Goal: Transaction & Acquisition: Purchase product/service

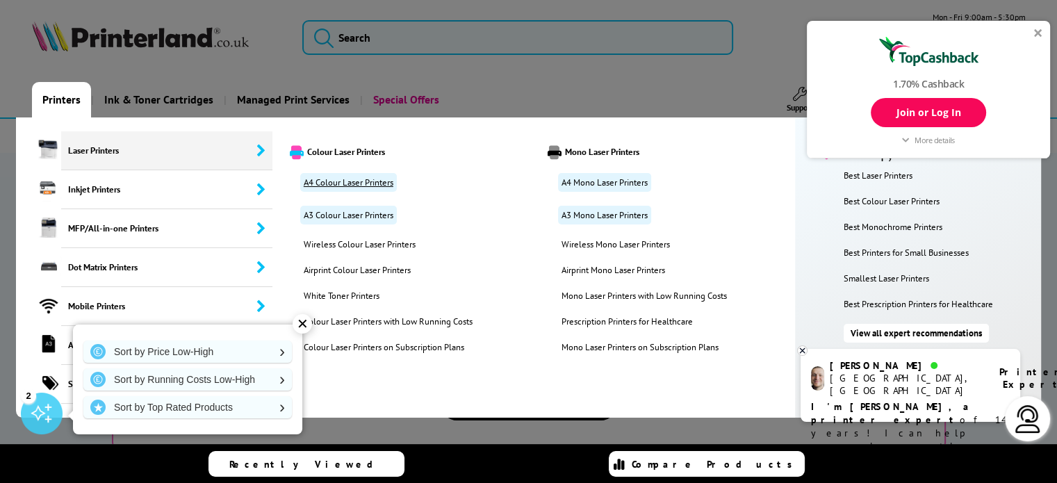
click at [374, 183] on link "A4 Colour Laser Printers" at bounding box center [348, 182] width 97 height 19
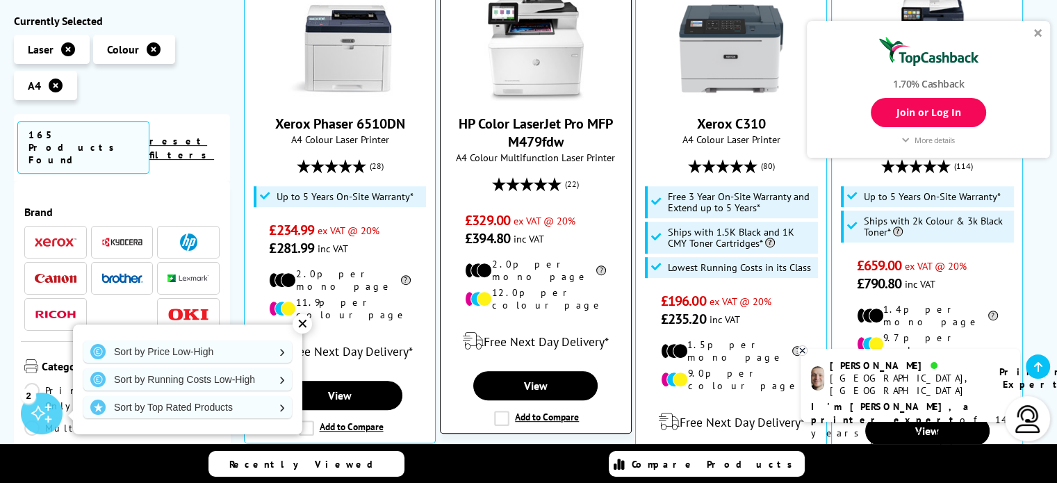
scroll to position [579, 0]
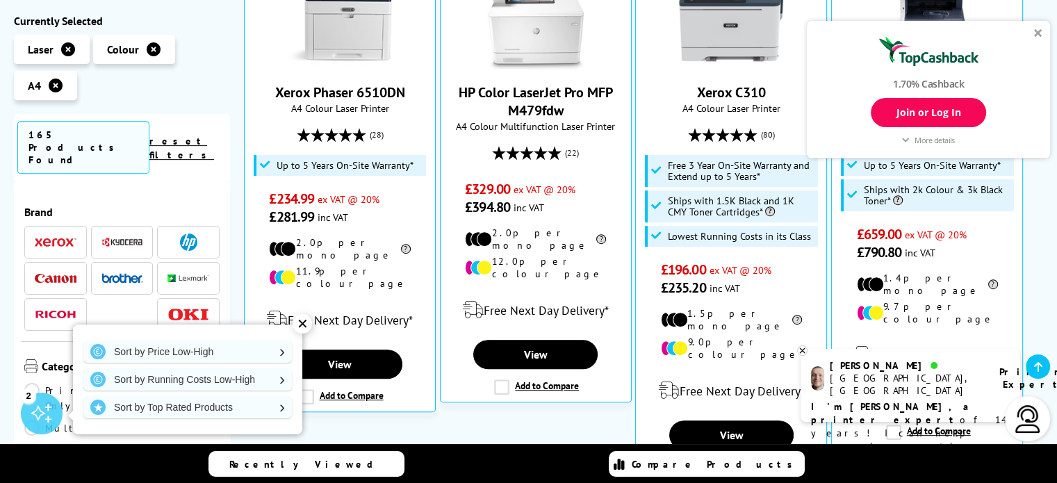
click at [300, 321] on div "✕" at bounding box center [301, 323] width 19 height 19
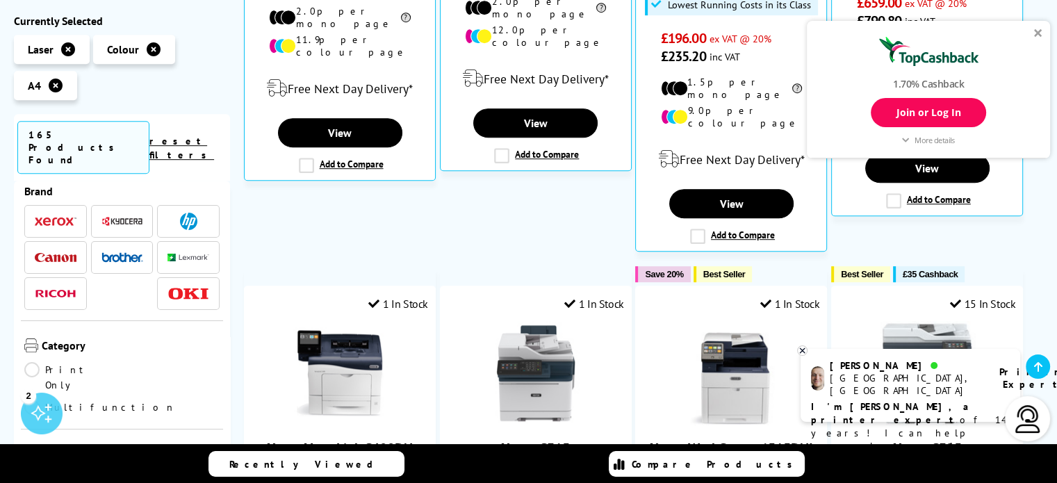
scroll to position [0, 0]
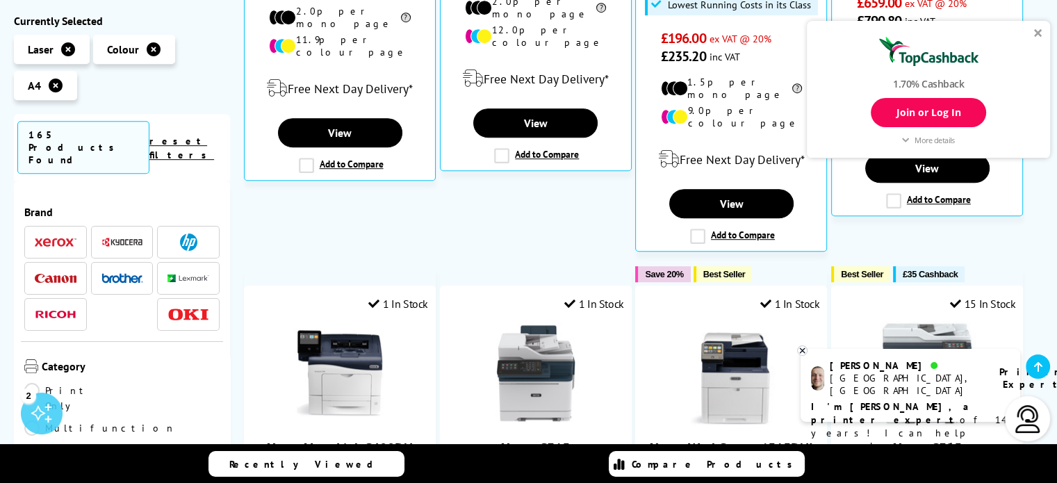
click at [180, 233] on img at bounding box center [188, 241] width 17 height 17
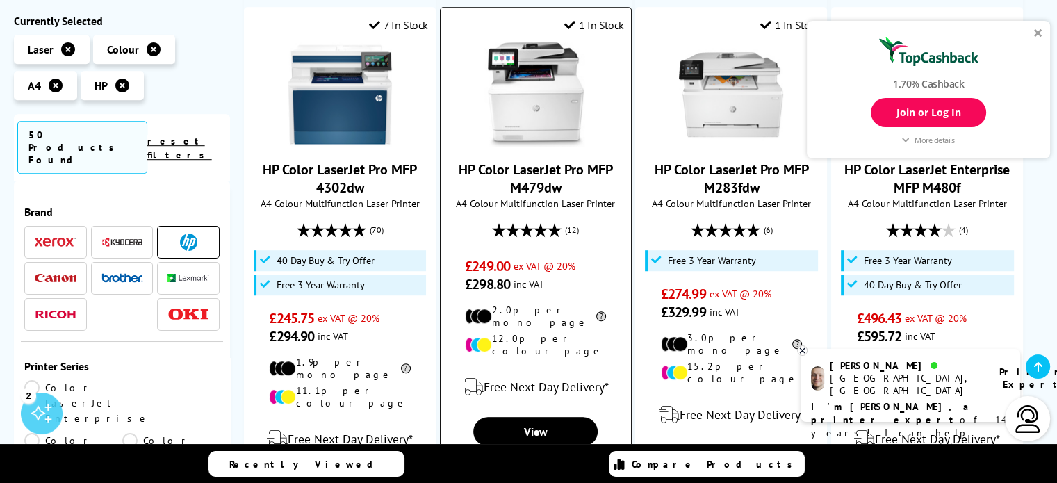
scroll to position [926, 0]
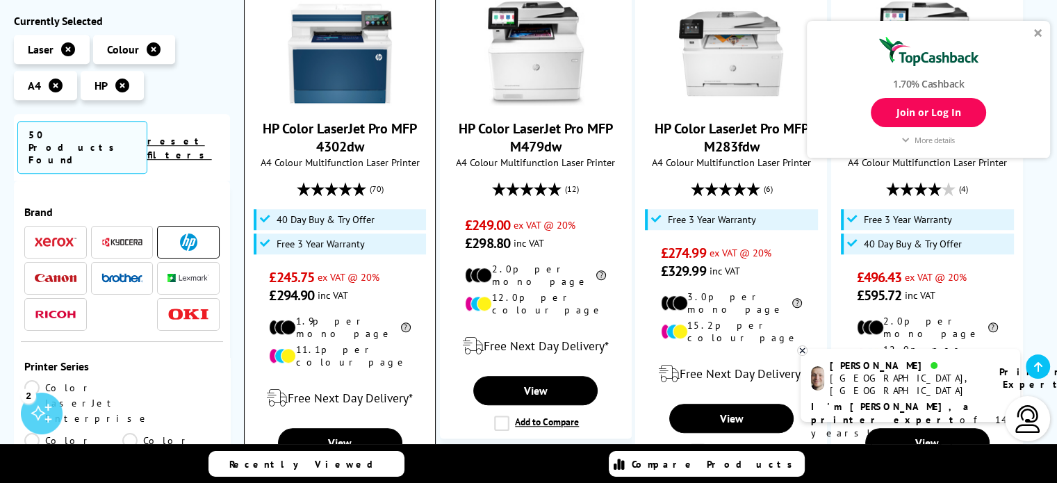
click at [342, 119] on link "HP Color LaserJet Pro MFP 4302dw" at bounding box center [340, 137] width 154 height 36
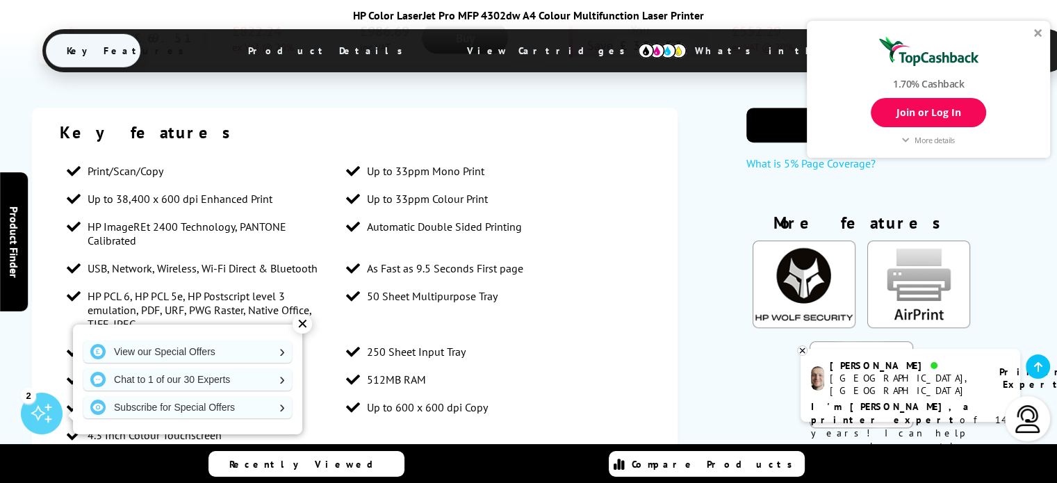
scroll to position [1170, 0]
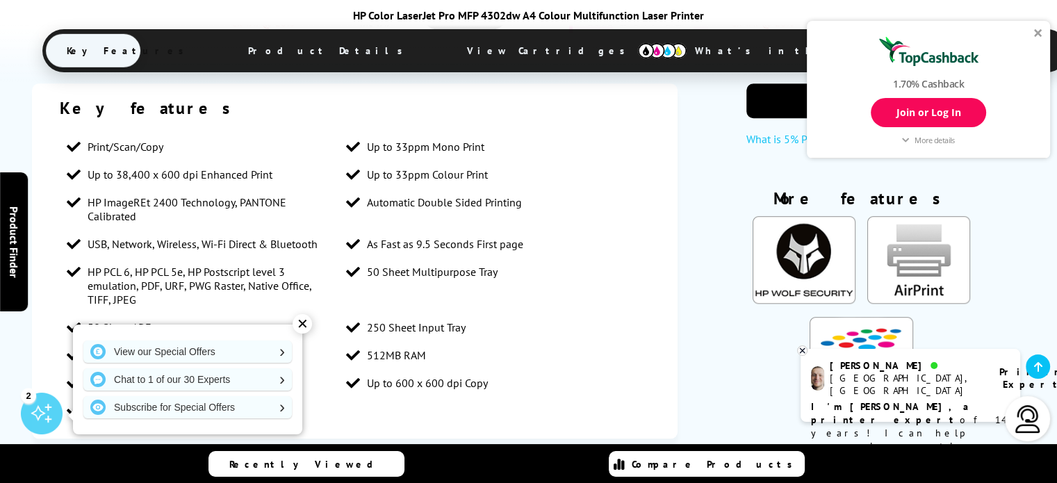
click at [300, 322] on div "✕" at bounding box center [301, 323] width 19 height 19
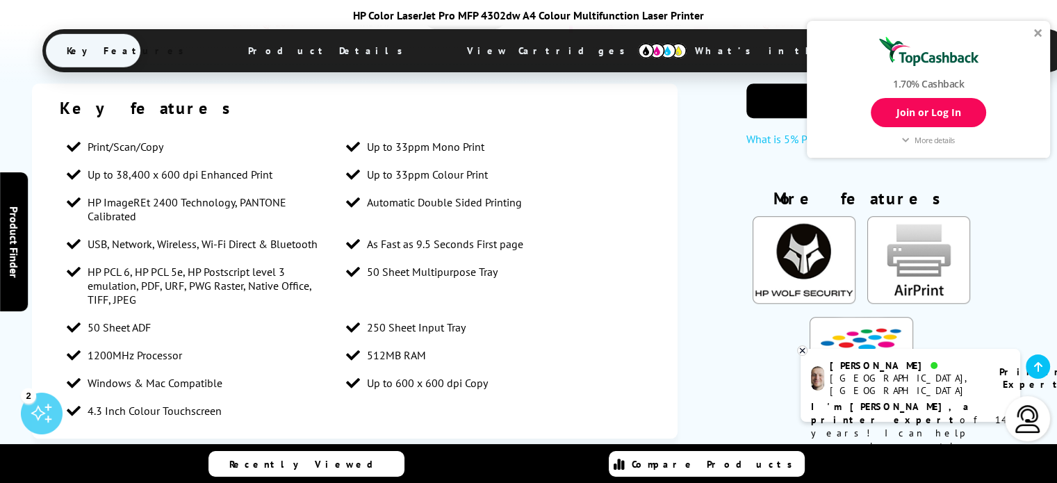
click at [1035, 33] on div at bounding box center [1038, 32] width 8 height 8
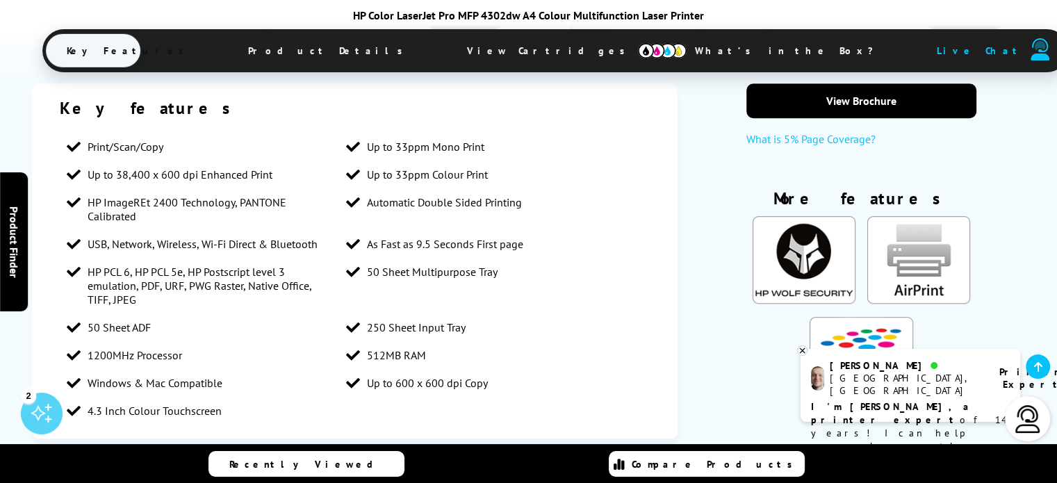
click at [384, 47] on span "Product Details" at bounding box center [329, 50] width 204 height 33
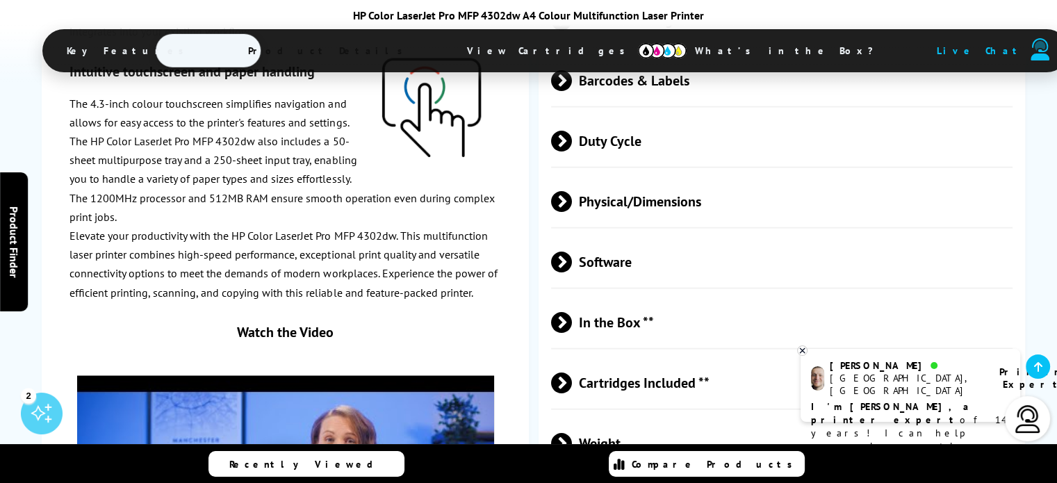
scroll to position [3218, 0]
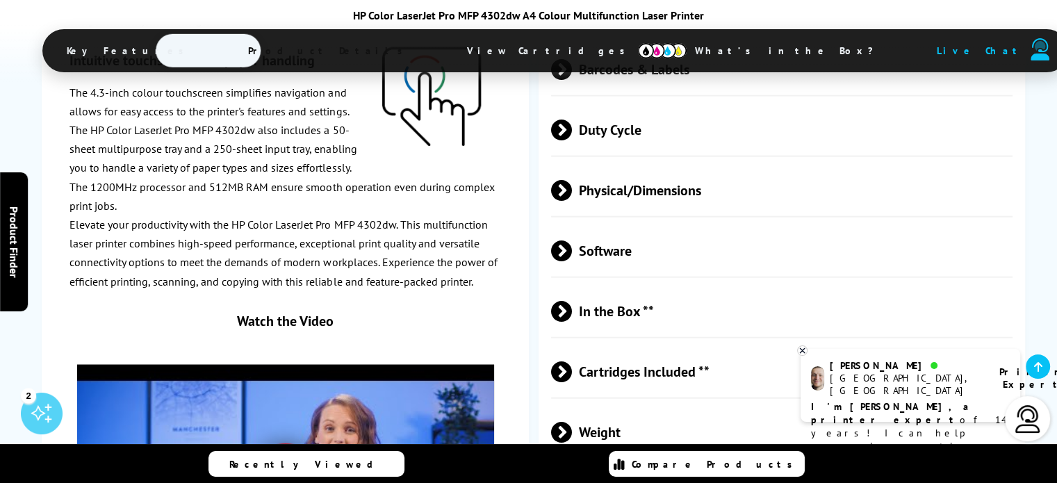
click at [691, 183] on span "Physical/Dimensions" at bounding box center [781, 190] width 461 height 52
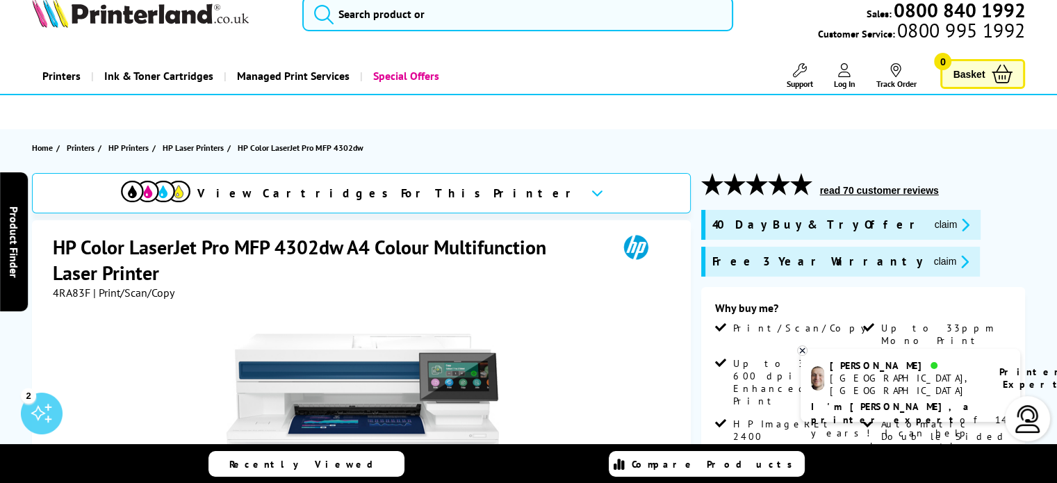
scroll to position [0, 0]
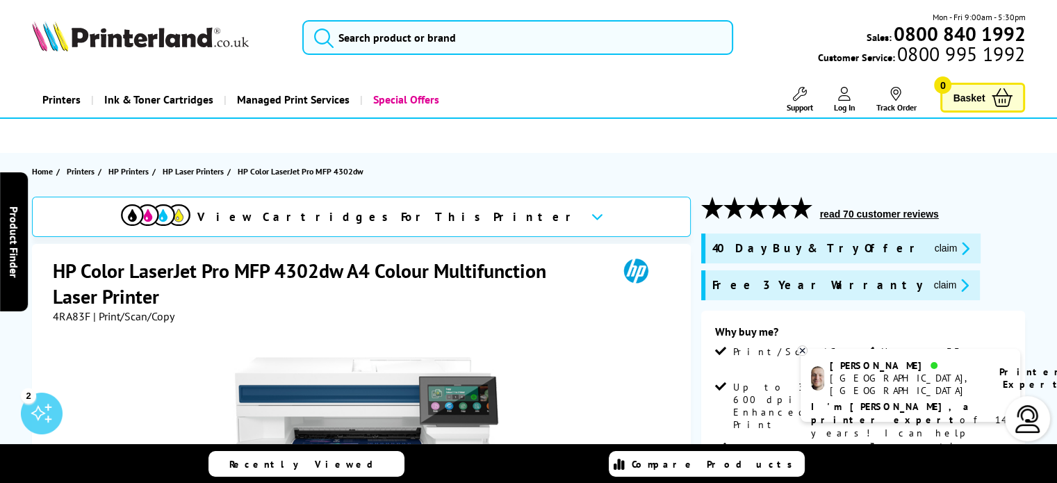
click at [65, 315] on span "4RA83F" at bounding box center [72, 316] width 38 height 14
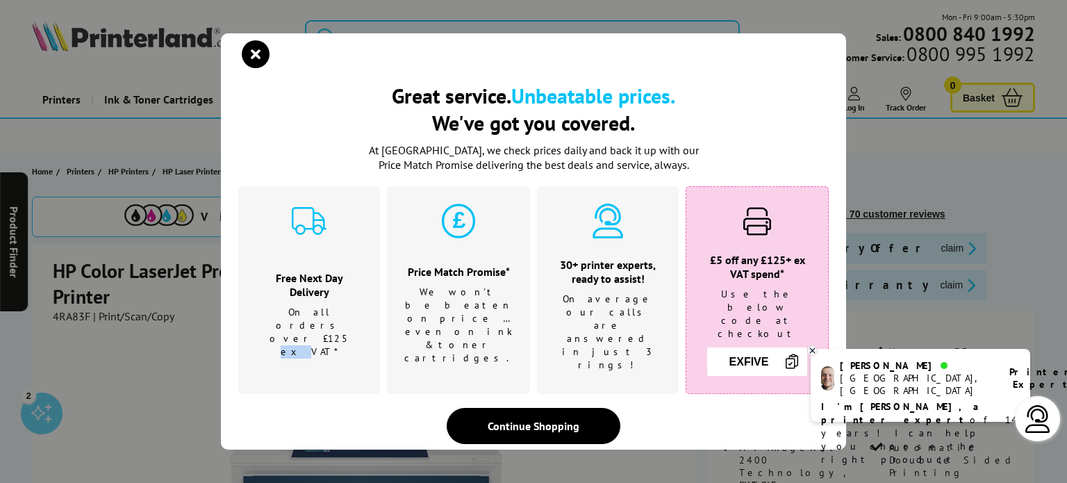
click at [65, 315] on div "Great service. Unbeatable prices. We've got you covered. Great service. Unbeata…" at bounding box center [533, 241] width 1067 height 483
click at [258, 60] on icon "close modal" at bounding box center [256, 54] width 28 height 28
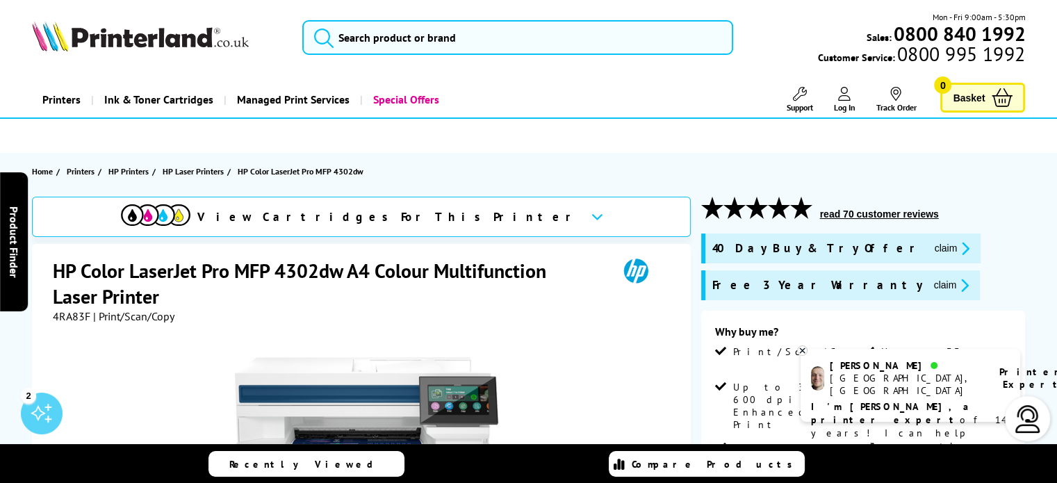
click at [73, 311] on span "4RA83F" at bounding box center [72, 316] width 38 height 14
copy span "4RA83F"
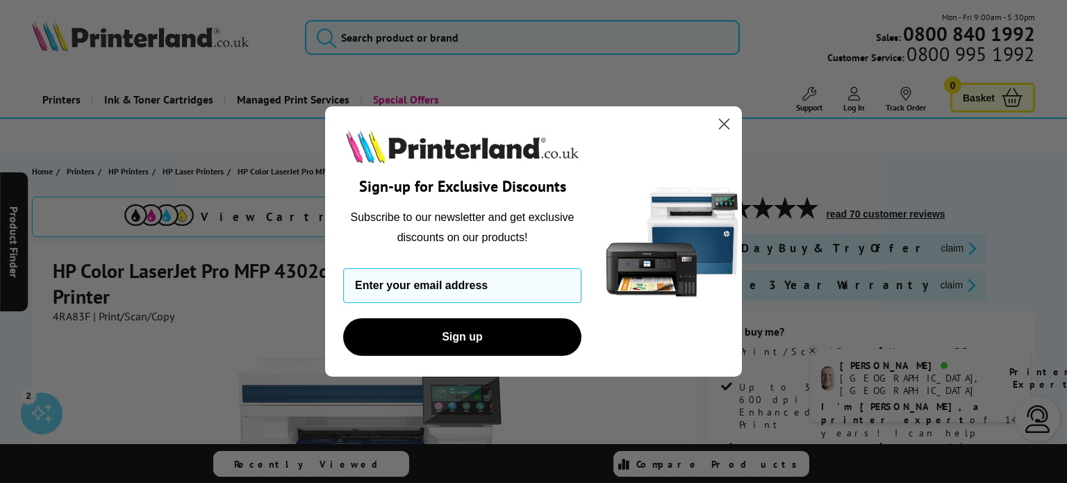
click at [727, 128] on circle "Close dialog" at bounding box center [724, 124] width 23 height 23
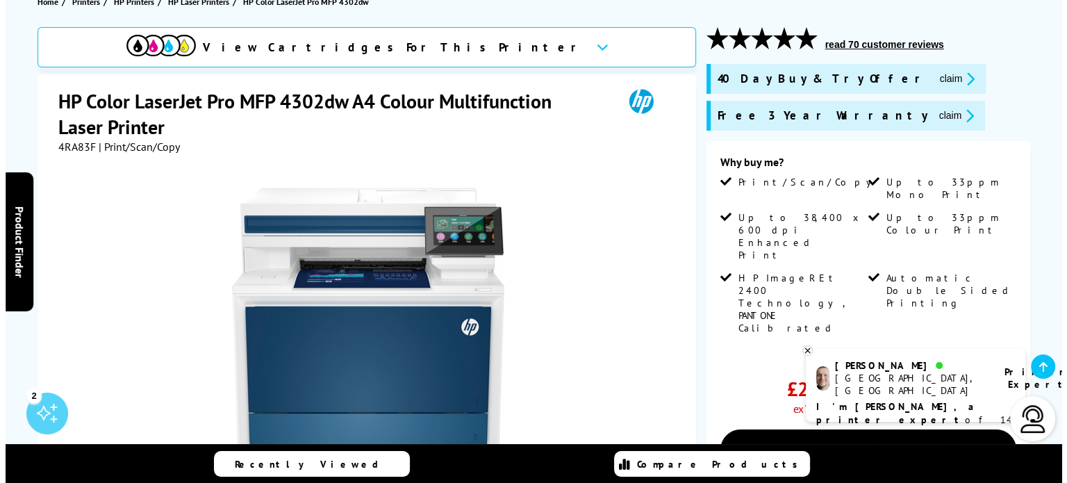
scroll to position [115, 0]
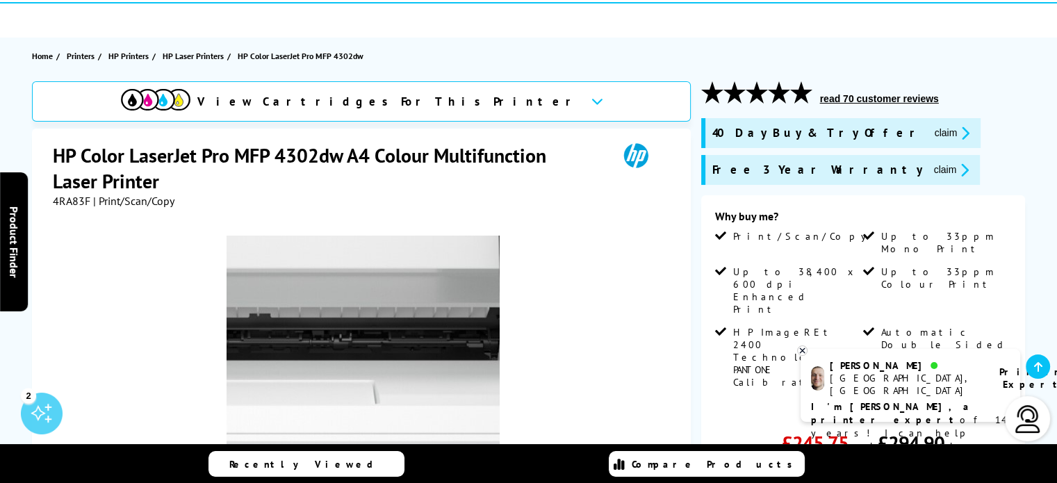
click at [386, 338] on img at bounding box center [362, 372] width 272 height 272
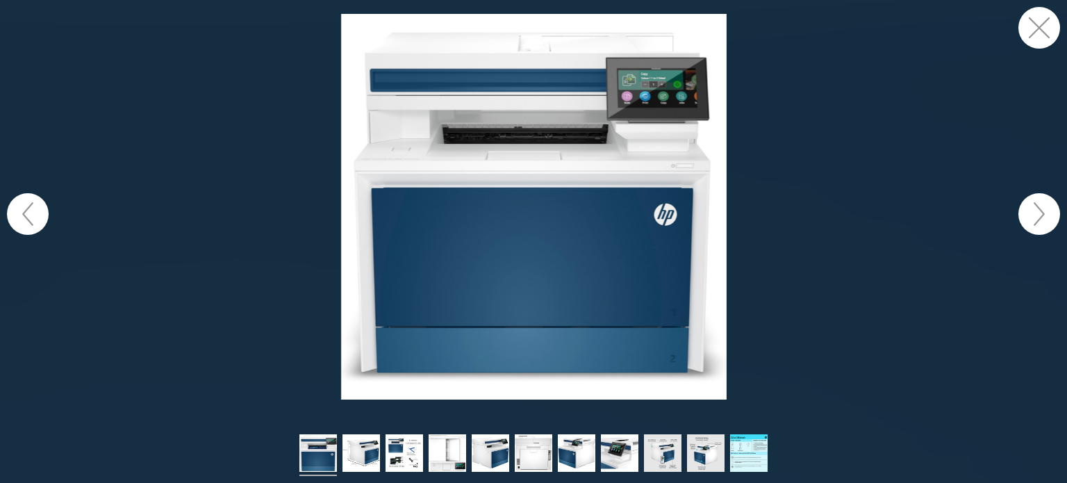
click at [1050, 28] on button "button" at bounding box center [1040, 28] width 42 height 42
